Goal: Transaction & Acquisition: Purchase product/service

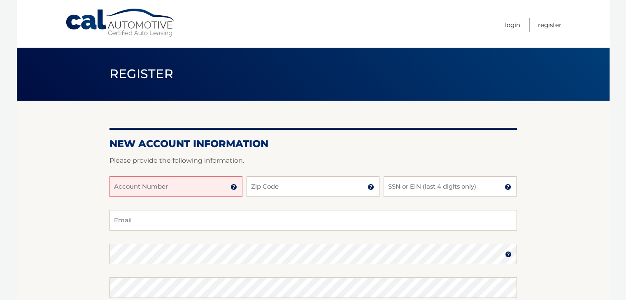
click at [237, 135] on div "New Account Information Please provide the following information. Account Numbe…" at bounding box center [312, 261] width 407 height 321
click at [174, 188] on input "Account Number" at bounding box center [175, 187] width 133 height 21
type input "44455969985"
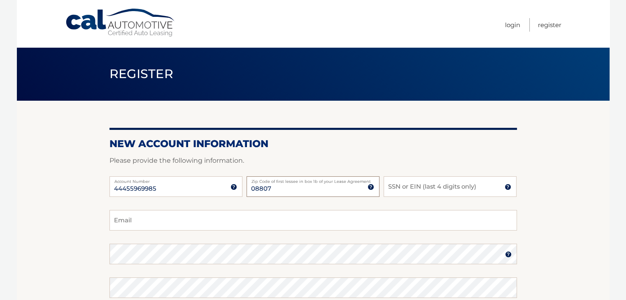
type input "08807"
click at [458, 186] on input "SSN or EIN (last 4 digits only)" at bounding box center [450, 187] width 133 height 21
type input "7964"
click at [207, 228] on input "Email" at bounding box center [312, 220] width 407 height 21
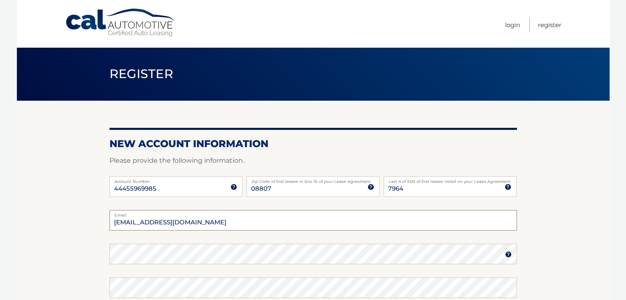
type input "eheal220@gmail.com"
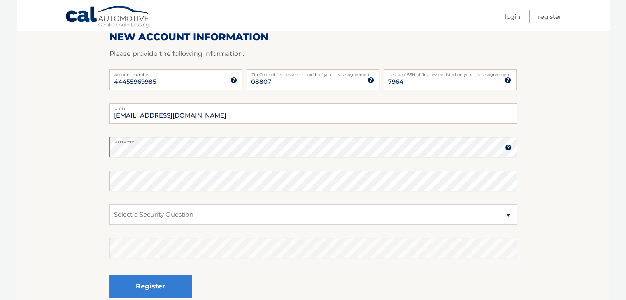
scroll to position [137, 0]
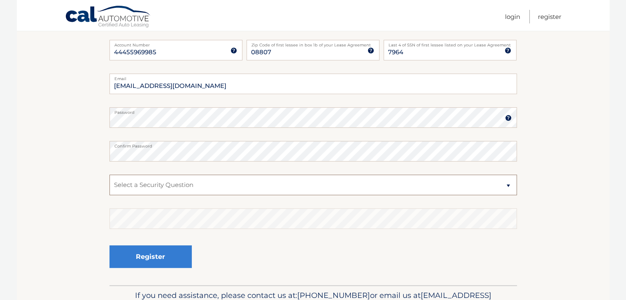
click at [207, 185] on select "Select a Security Question What was the name of your elementary school? What is…" at bounding box center [312, 185] width 407 height 21
select select "2"
click at [109, 175] on select "Select a Security Question What was the name of your elementary school? What is…" at bounding box center [312, 185] width 407 height 21
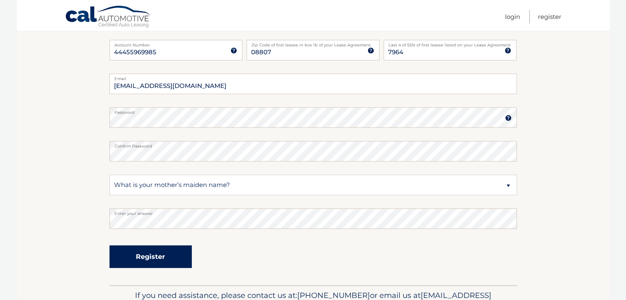
click at [172, 258] on button "Register" at bounding box center [150, 257] width 82 height 23
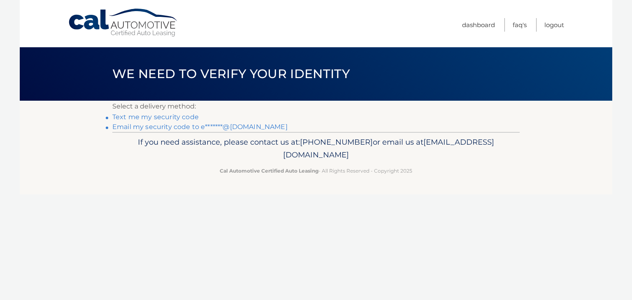
click at [184, 116] on link "Text me my security code" at bounding box center [155, 117] width 86 height 8
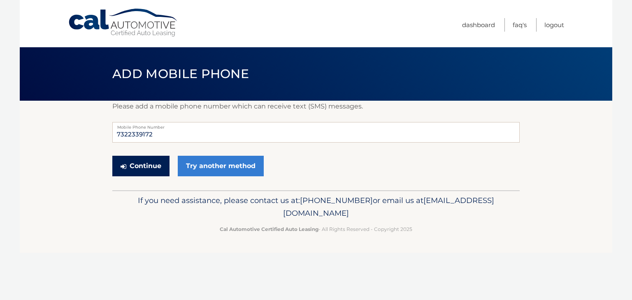
click at [147, 164] on button "Continue" at bounding box center [140, 166] width 57 height 21
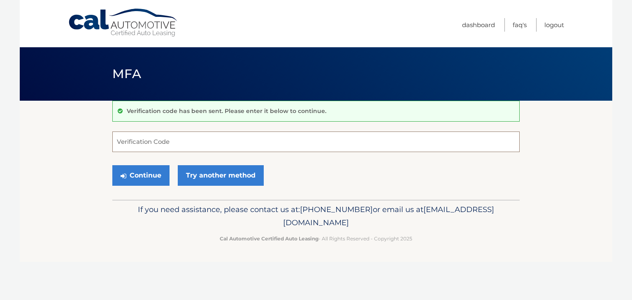
click at [160, 143] on input "Verification Code" at bounding box center [315, 142] width 407 height 21
type input "149136"
click at [145, 175] on button "Continue" at bounding box center [140, 175] width 57 height 21
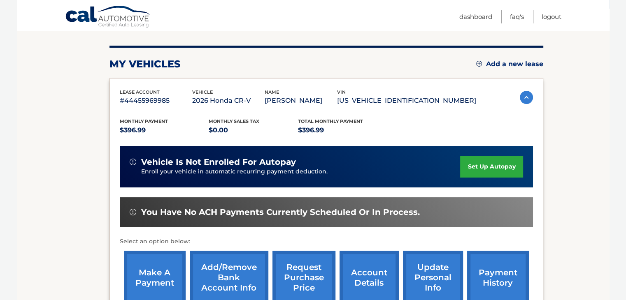
scroll to position [121, 0]
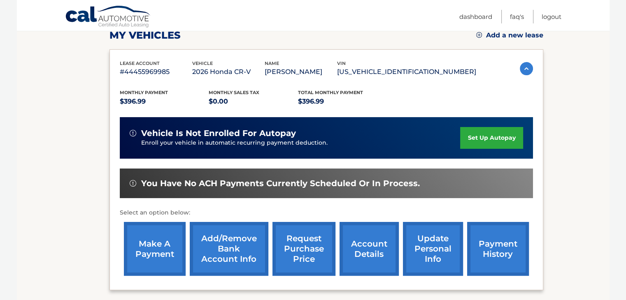
click at [156, 250] on link "make a payment" at bounding box center [155, 249] width 62 height 54
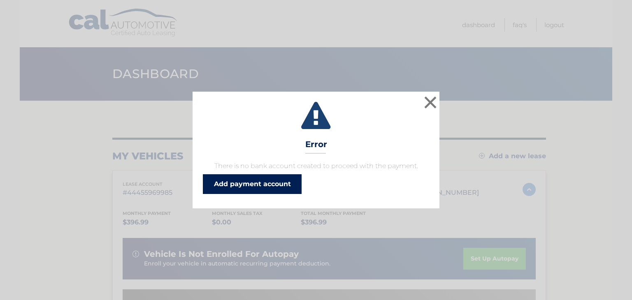
click at [256, 187] on link "Add payment account" at bounding box center [252, 184] width 99 height 20
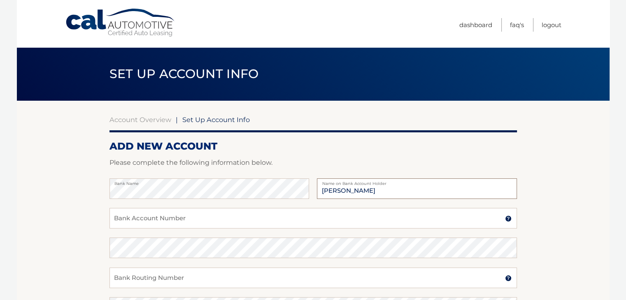
click at [433, 195] on input "Erin Healy" at bounding box center [417, 189] width 200 height 21
click at [336, 188] on input "Erin Lipari" at bounding box center [417, 189] width 200 height 21
type input "Erin M Lipari"
click at [290, 216] on input "Bank Account Number" at bounding box center [312, 218] width 407 height 21
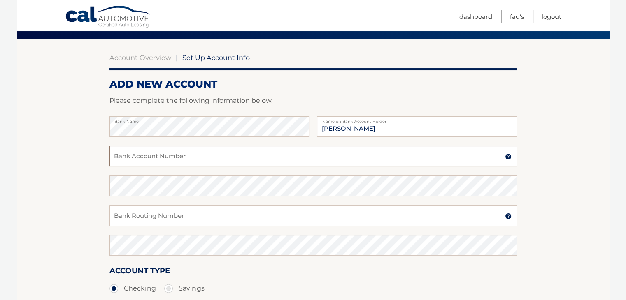
scroll to position [69, 0]
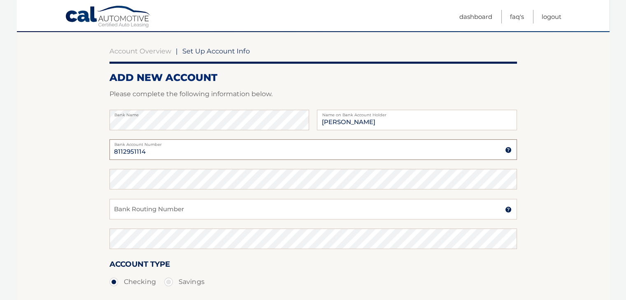
type input "8112951114"
click at [265, 209] on input "Bank Routing Number" at bounding box center [312, 209] width 407 height 21
type input "031207607"
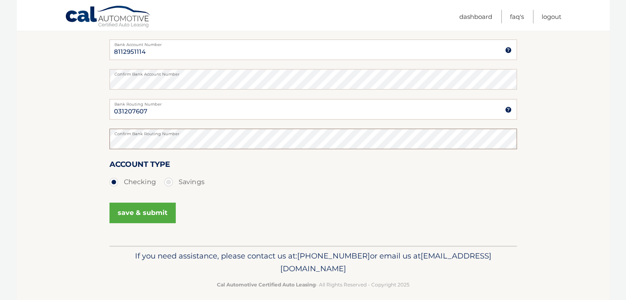
scroll to position [177, 0]
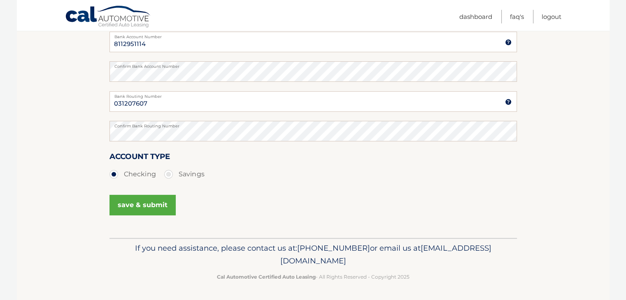
click at [153, 209] on button "save & submit" at bounding box center [142, 205] width 66 height 21
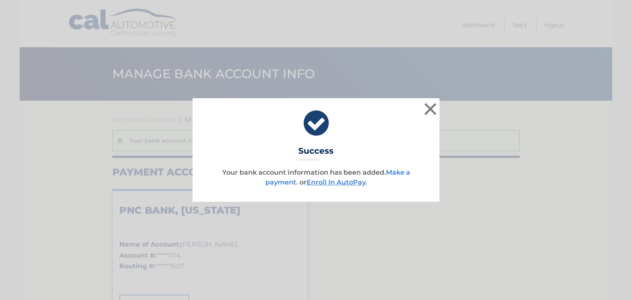
click at [408, 172] on link "Make a payment" at bounding box center [337, 178] width 145 height 18
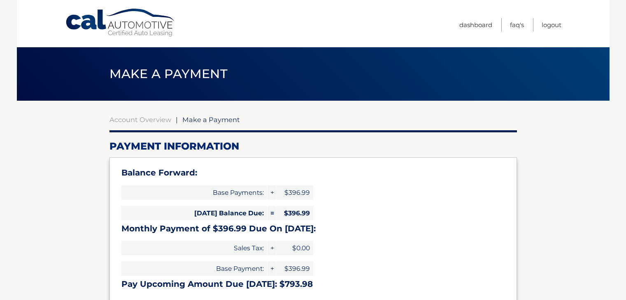
select select "NzEzNTBkMzQtMDg3Yi00ZjQzLThkZTAtNmFhZjVmMDUwNDMw"
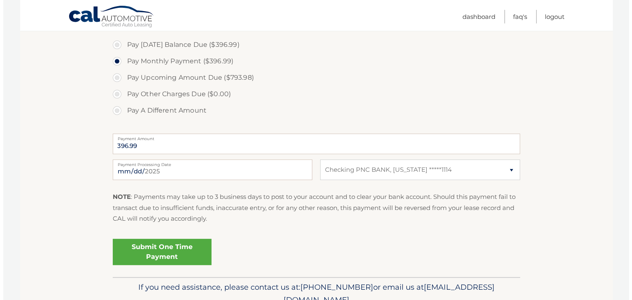
scroll to position [284, 0]
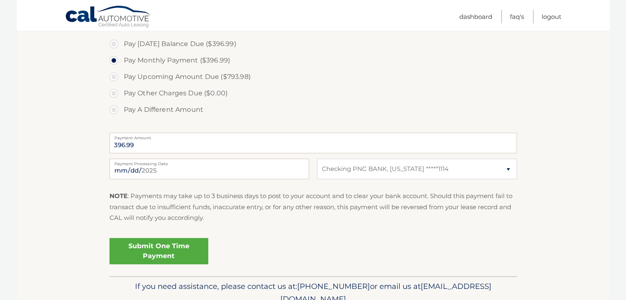
click at [166, 250] on link "Submit One Time Payment" at bounding box center [158, 251] width 99 height 26
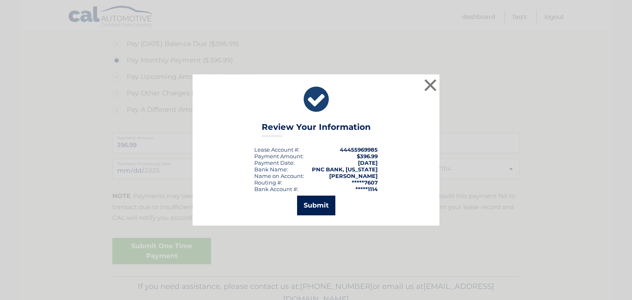
click at [319, 206] on button "Submit" at bounding box center [316, 206] width 38 height 20
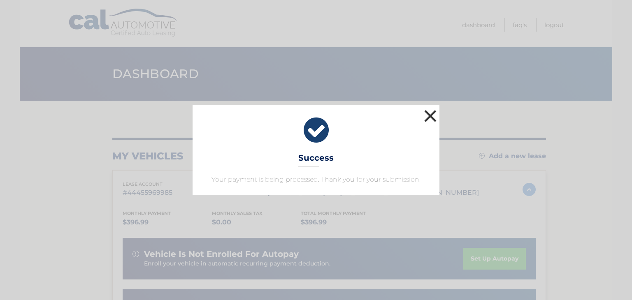
click at [429, 114] on button "×" at bounding box center [430, 116] width 16 height 16
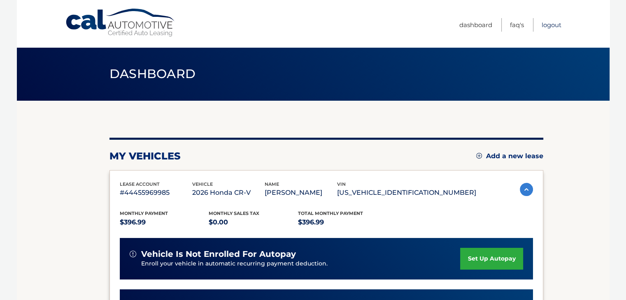
click at [552, 23] on link "Logout" at bounding box center [552, 25] width 20 height 14
